Goal: Check status: Check status

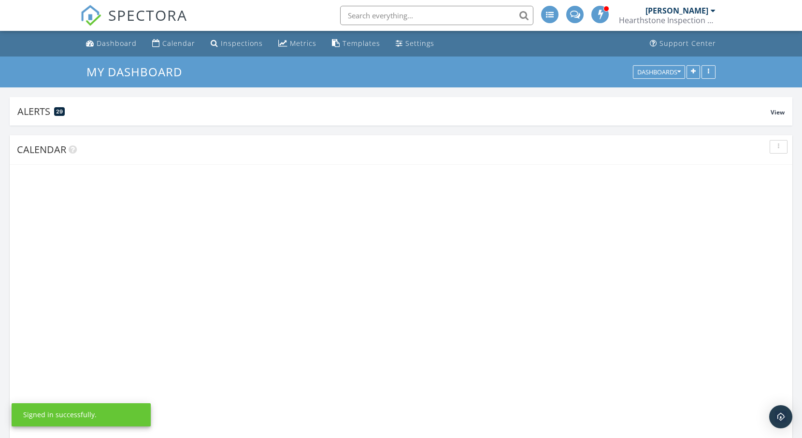
scroll to position [208, 255]
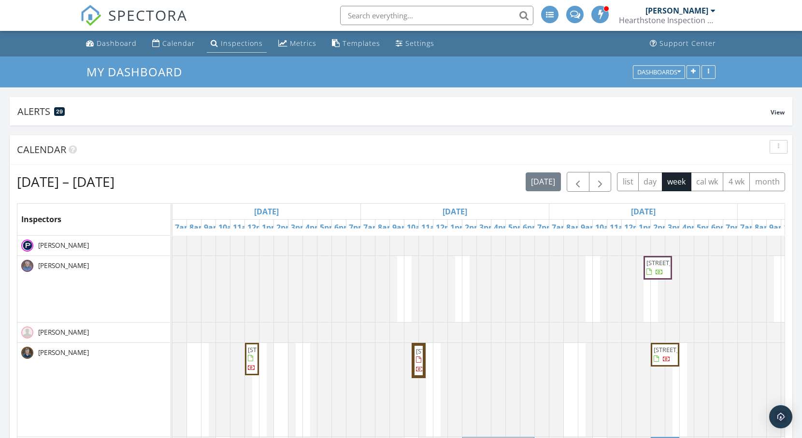
click at [233, 39] on div "Inspections" at bounding box center [242, 43] width 42 height 9
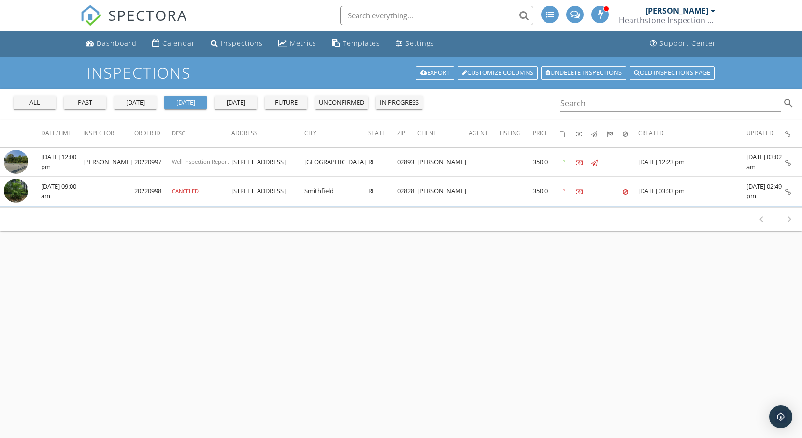
click at [95, 102] on div "past" at bounding box center [85, 103] width 35 height 10
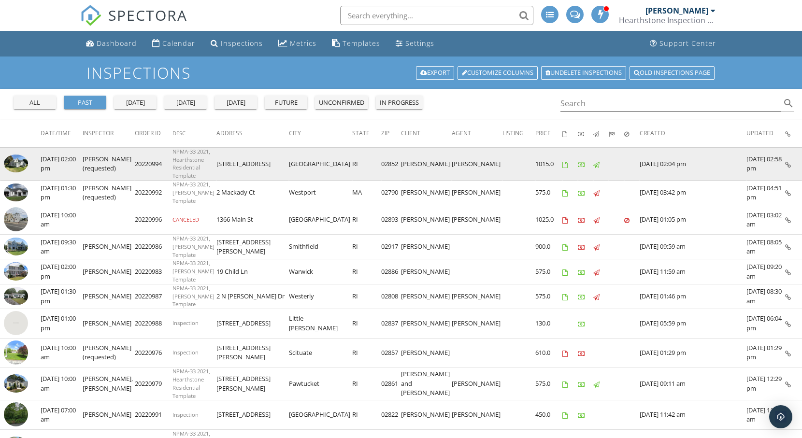
click at [19, 160] on img at bounding box center [16, 164] width 24 height 18
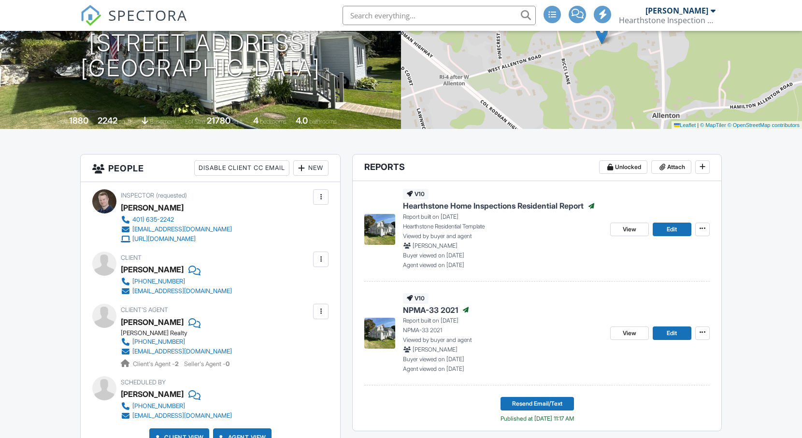
scroll to position [131, 0]
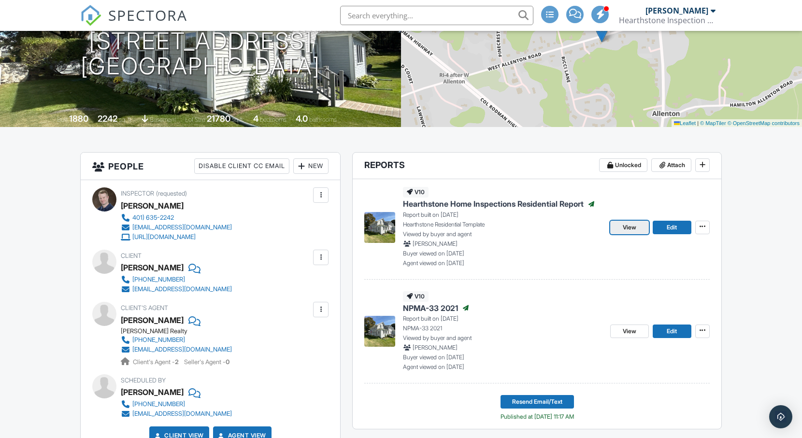
click at [617, 231] on link "View" at bounding box center [630, 228] width 39 height 14
